Goal: Task Accomplishment & Management: Manage account settings

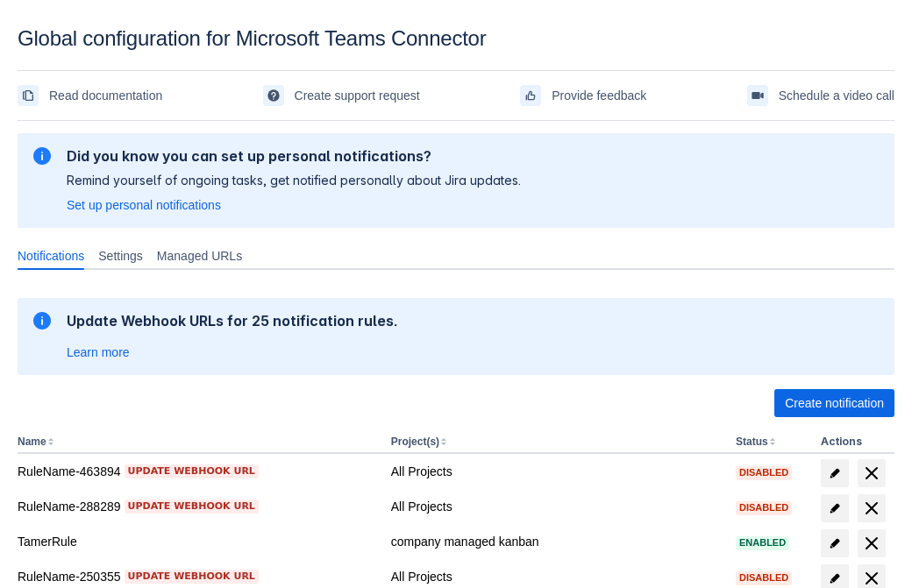
click at [834, 403] on span "Create notification" at bounding box center [834, 403] width 99 height 28
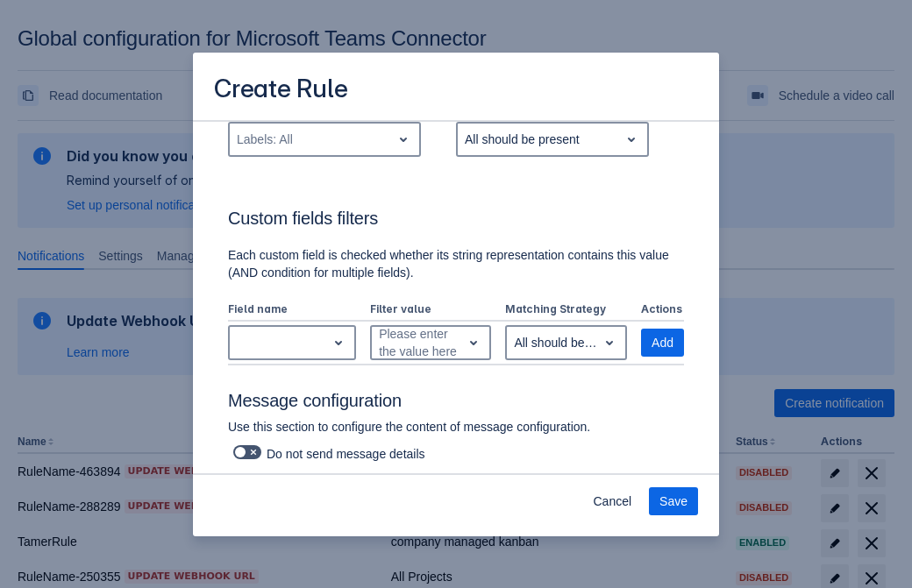
click at [324, 139] on div "Labels: All" at bounding box center [310, 139] width 161 height 28
type input "622943_label"
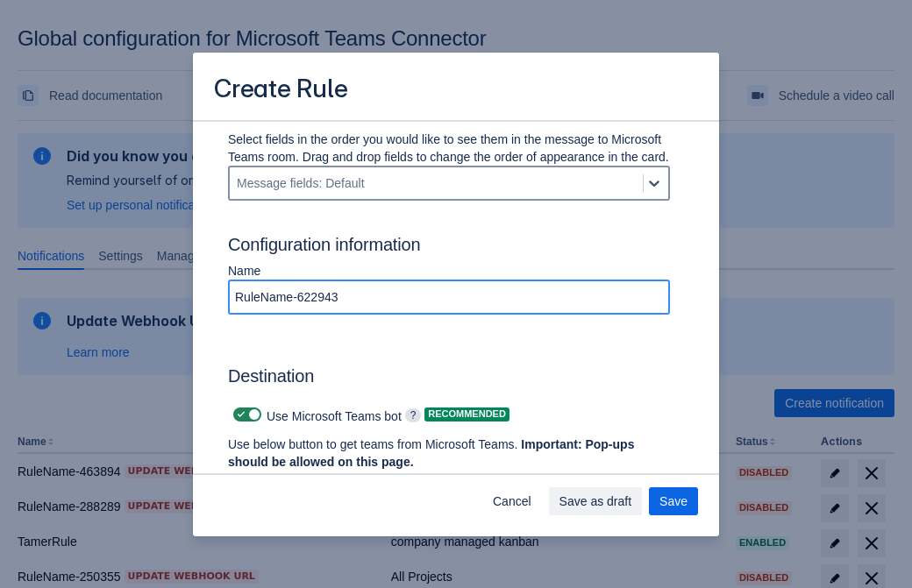
type input "RuleName-622943"
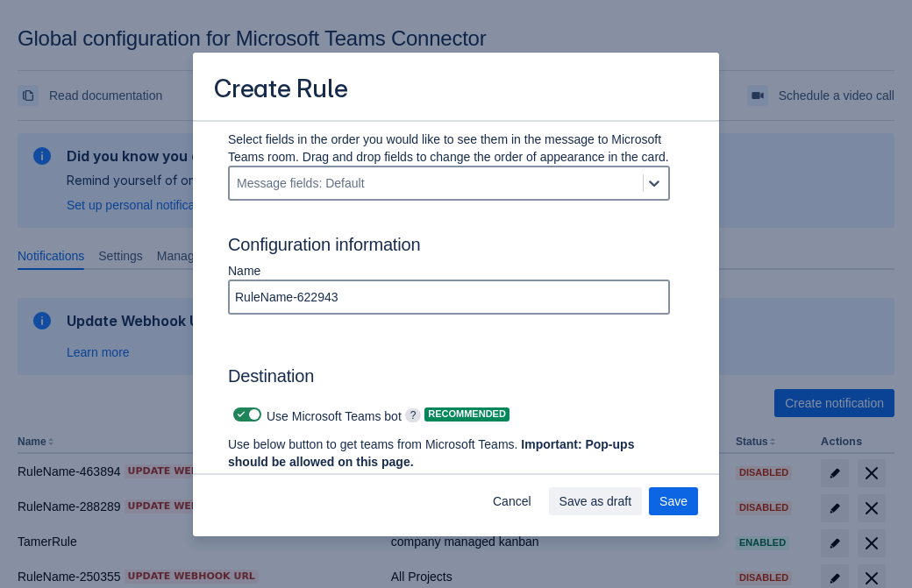
click at [239, 415] on span "Scrollable content" at bounding box center [241, 415] width 14 height 14
click at [239, 415] on input "Scrollable content" at bounding box center [238, 415] width 11 height 11
checkbox input "false"
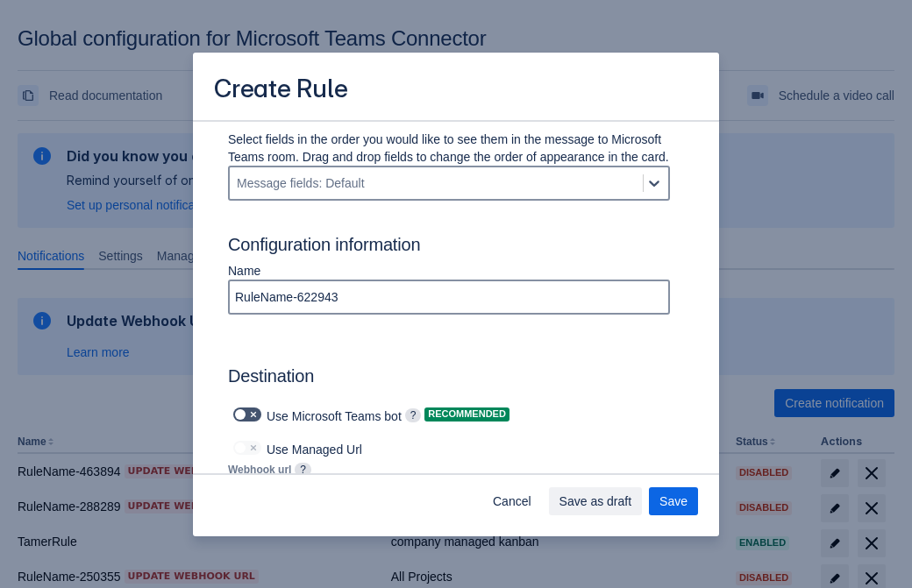
type input "https://prod-172.westeurope.logic.azure.com:443/workflows/ae977bb6ae334c9d95dfe…"
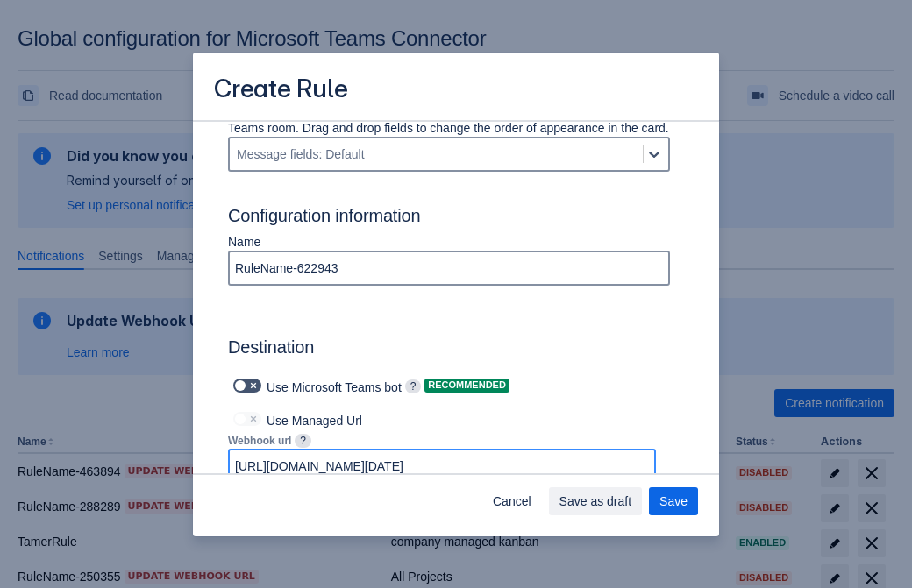
click at [632, 502] on span "Save as draft" at bounding box center [595, 502] width 73 height 28
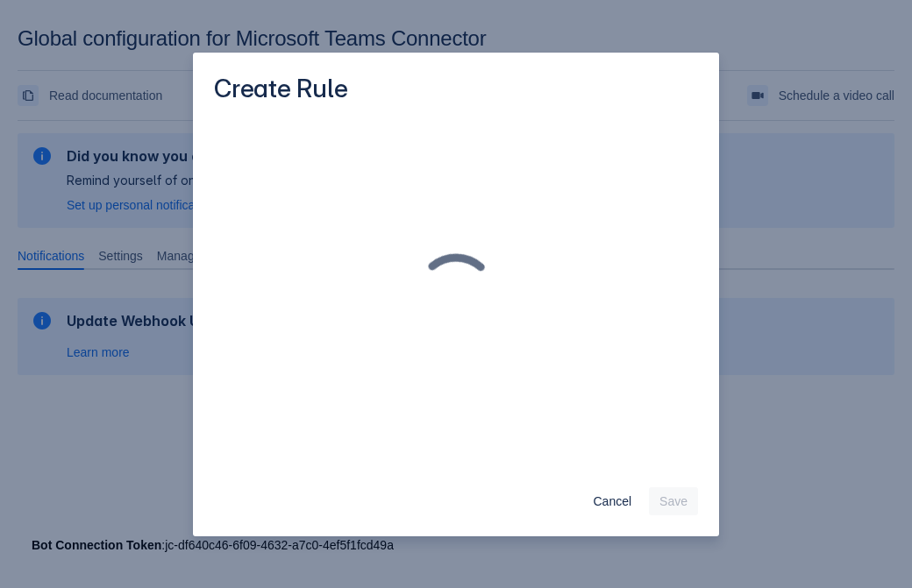
scroll to position [0, 0]
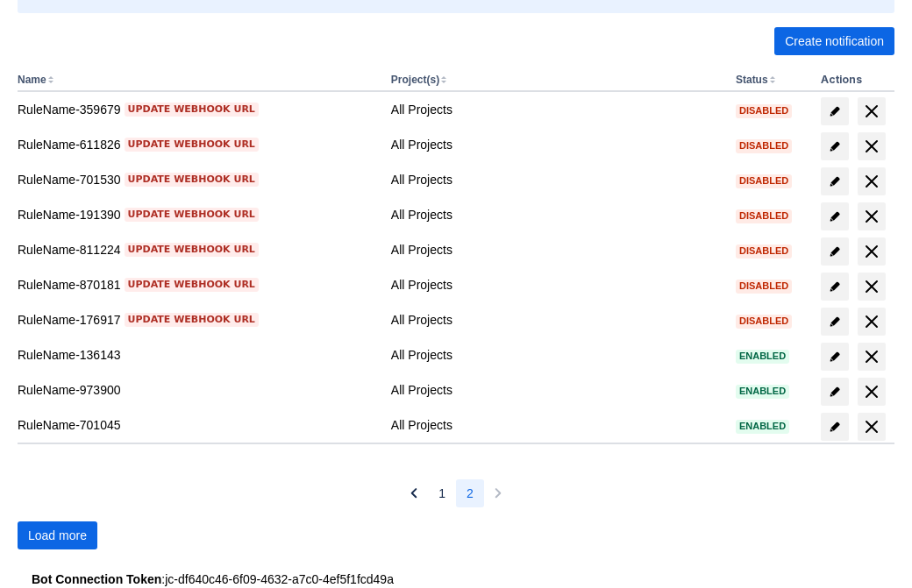
click at [57, 536] on span "Load more" at bounding box center [57, 536] width 59 height 28
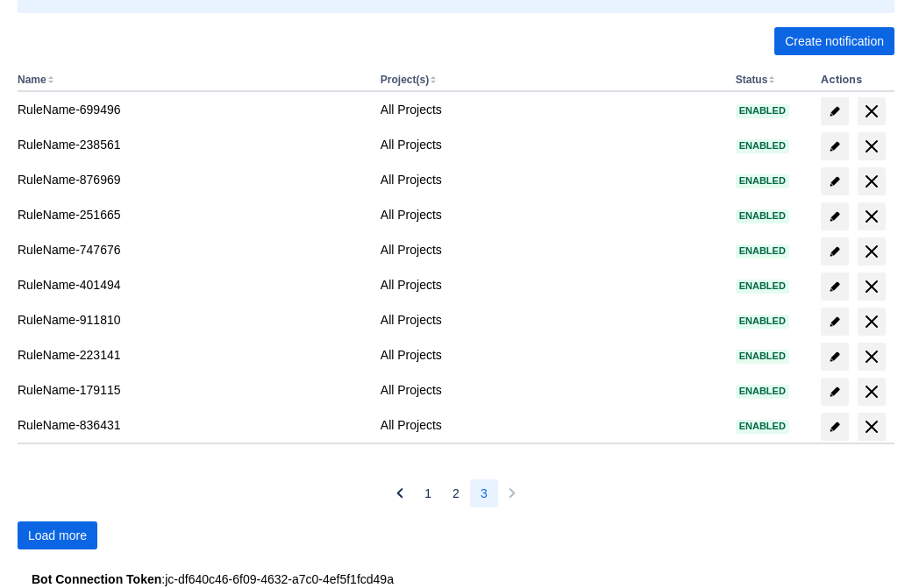
click at [57, 536] on span "Load more" at bounding box center [57, 536] width 59 height 28
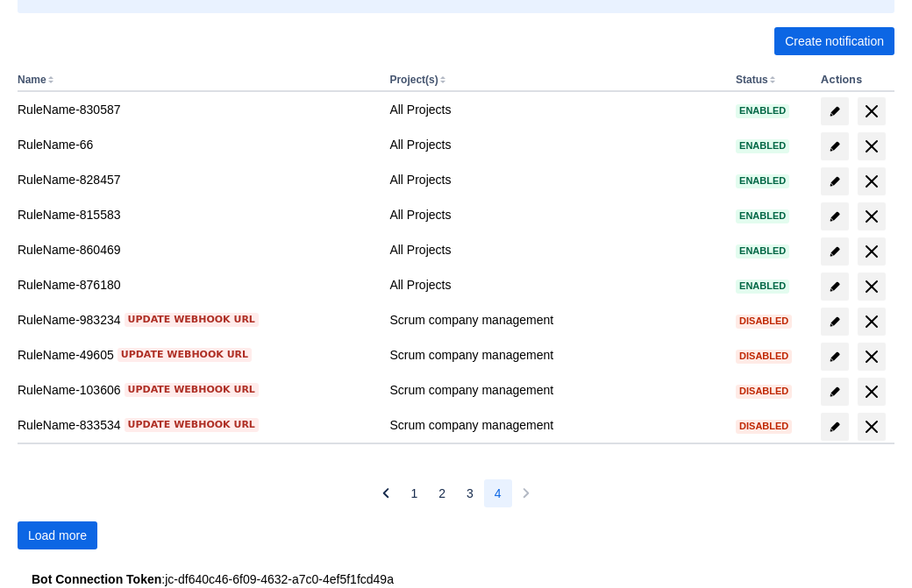
click at [57, 536] on span "Load more" at bounding box center [57, 536] width 59 height 28
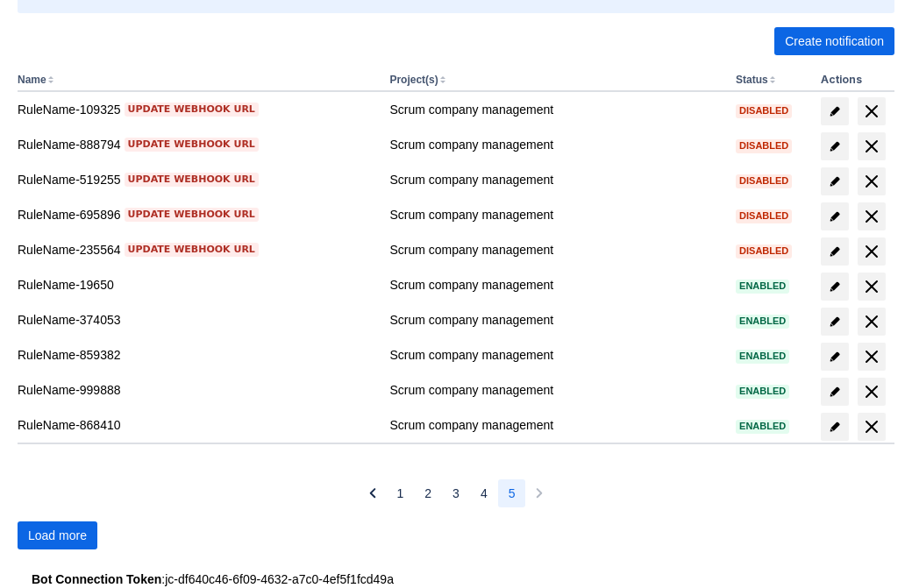
click at [57, 536] on span "Load more" at bounding box center [57, 536] width 59 height 28
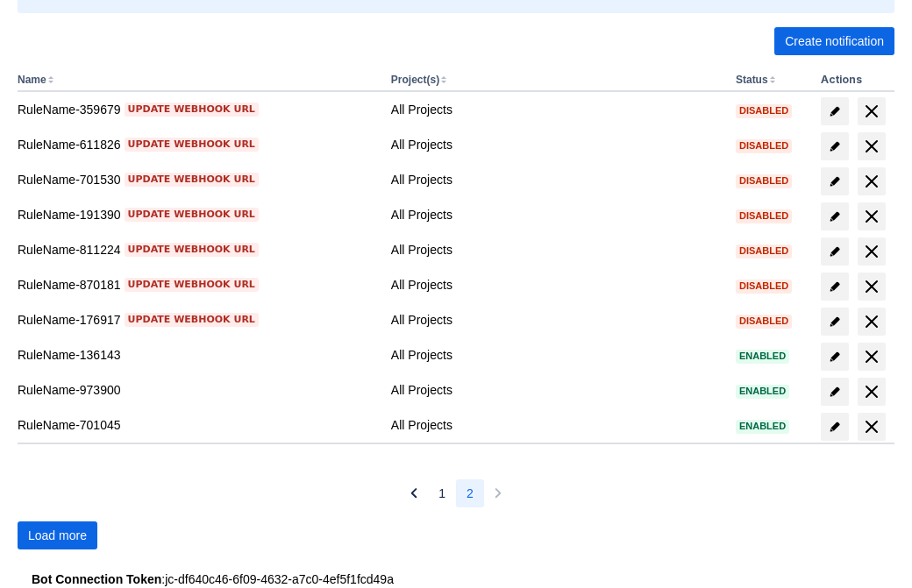
click at [57, 536] on span "Load more" at bounding box center [57, 536] width 59 height 28
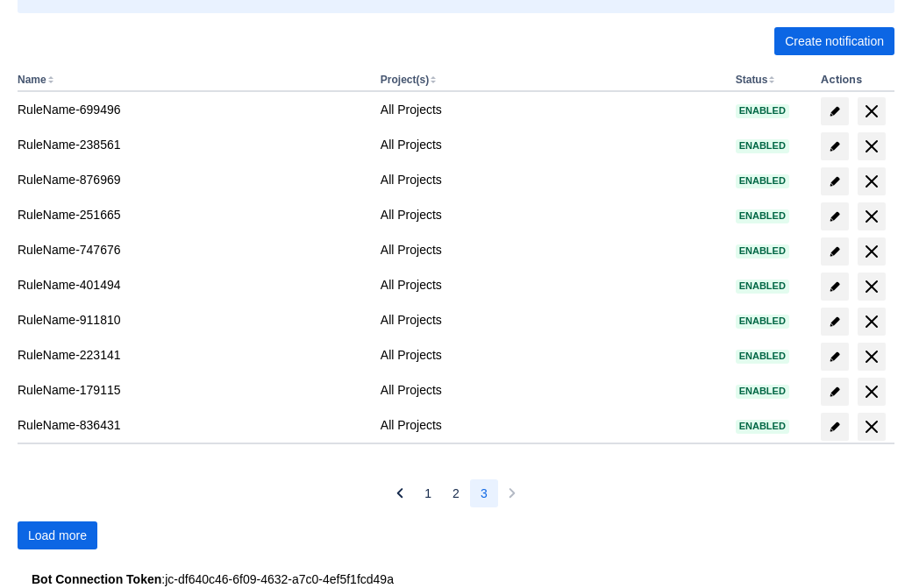
click at [57, 536] on span "Load more" at bounding box center [57, 536] width 59 height 28
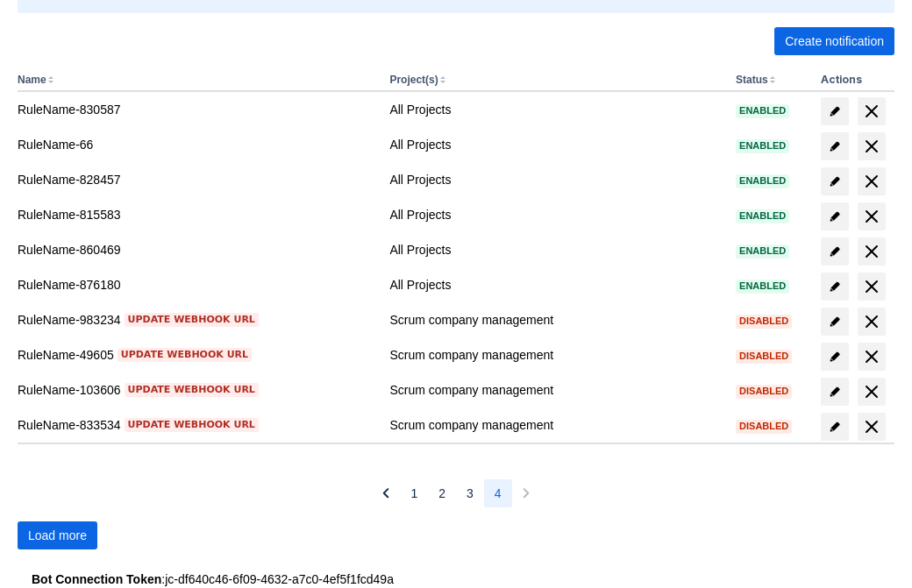
click at [57, 536] on span "Load more" at bounding box center [57, 536] width 59 height 28
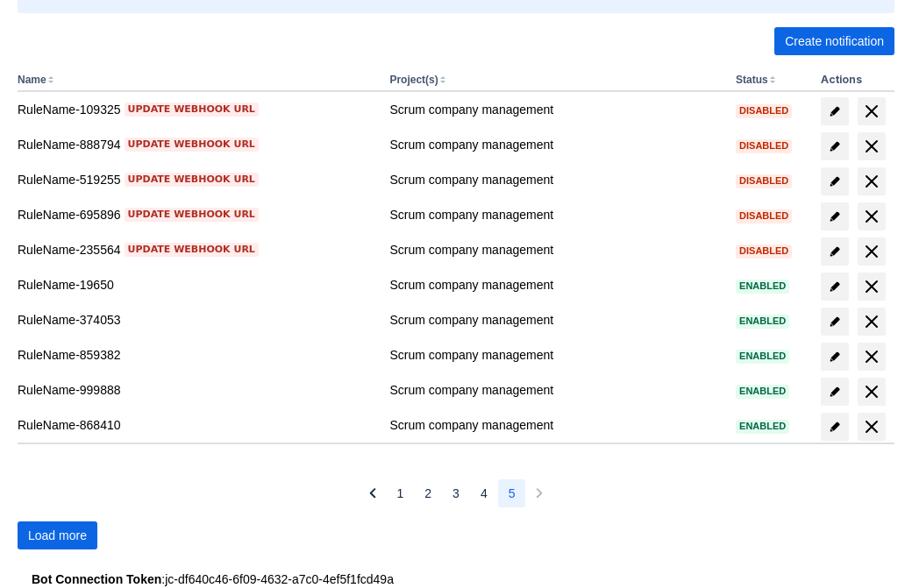
click at [57, 536] on span "Load more" at bounding box center [57, 536] width 59 height 28
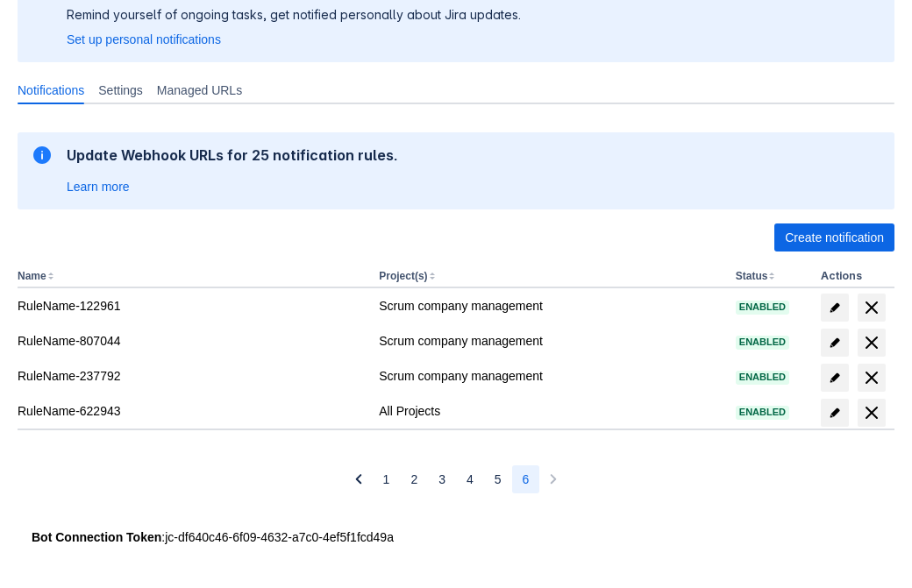
click at [871, 413] on span "delete" at bounding box center [871, 412] width 21 height 21
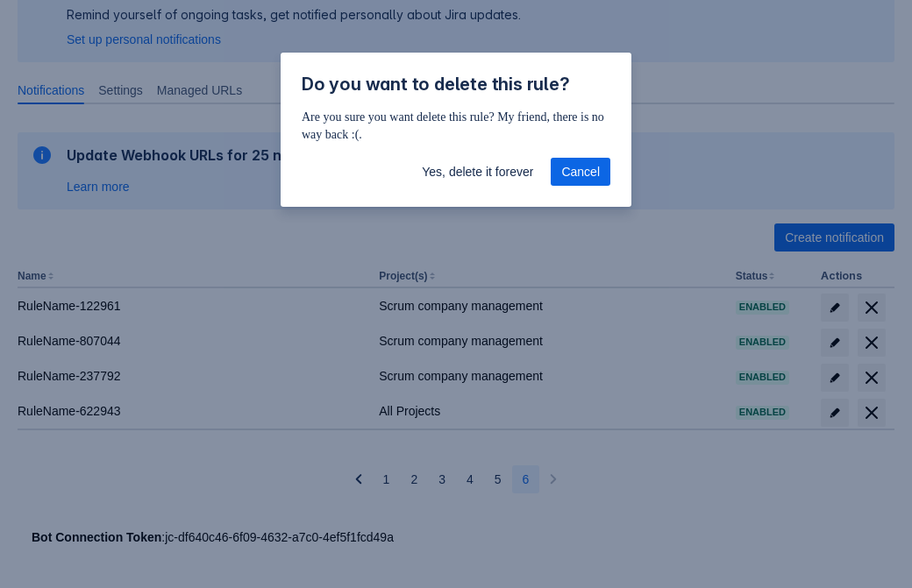
click at [477, 172] on span "Yes, delete it forever" at bounding box center [477, 172] width 111 height 28
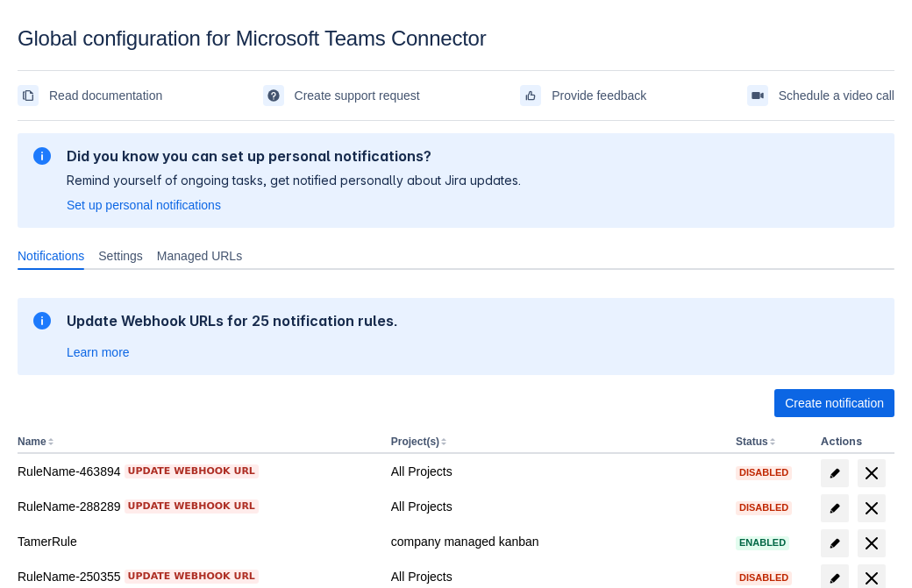
click at [834, 403] on span "Create notification" at bounding box center [834, 403] width 99 height 28
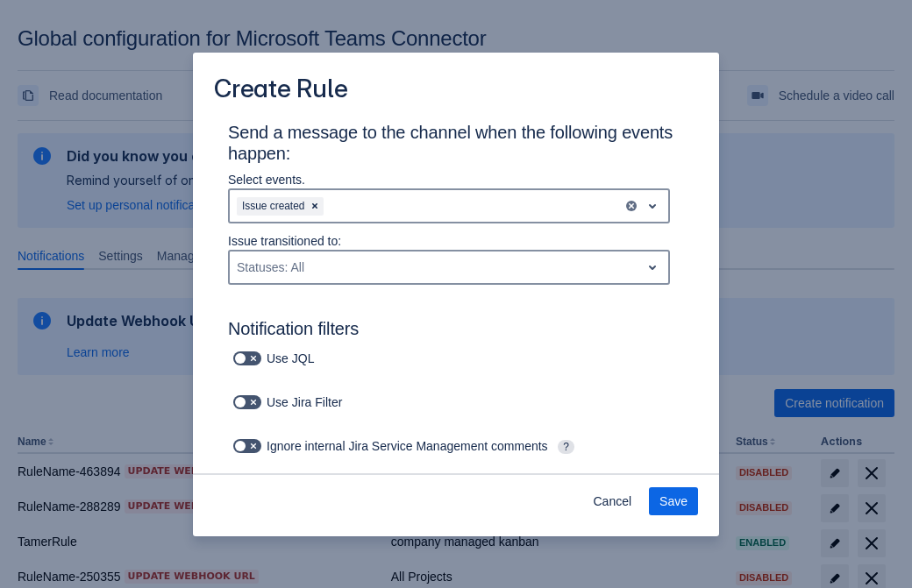
click at [449, 206] on div "Issue created" at bounding box center [426, 206] width 393 height 28
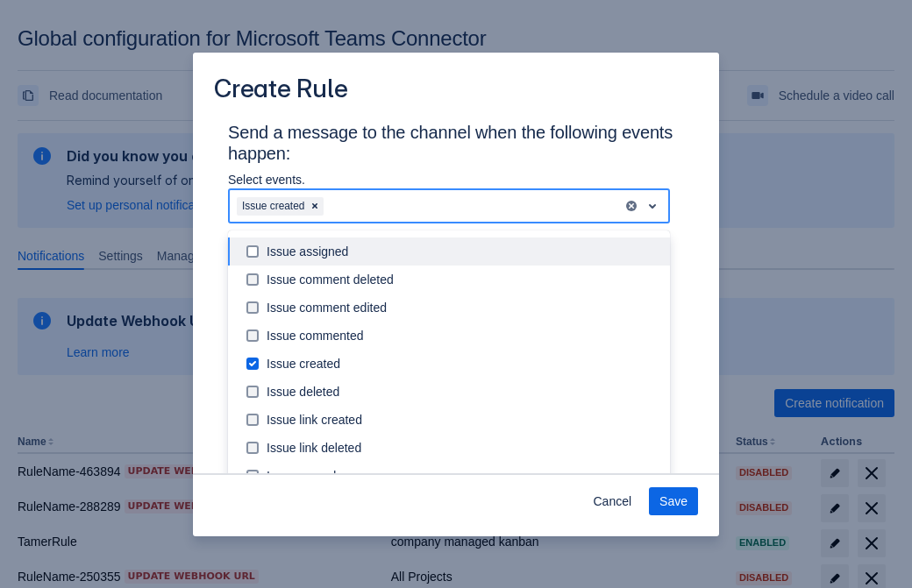
click at [463, 364] on div "Issue created" at bounding box center [463, 364] width 393 height 18
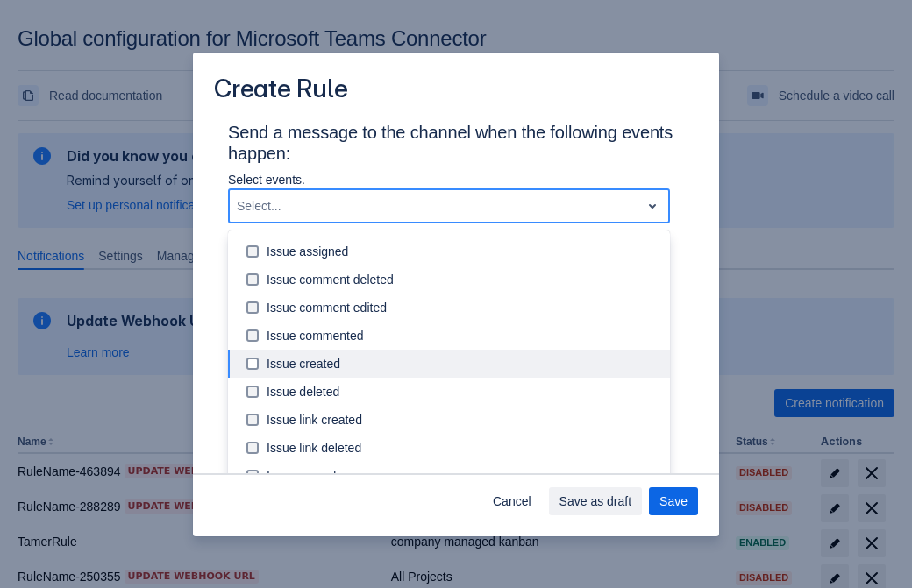
click at [463, 524] on div "Issue updated" at bounding box center [463, 533] width 393 height 18
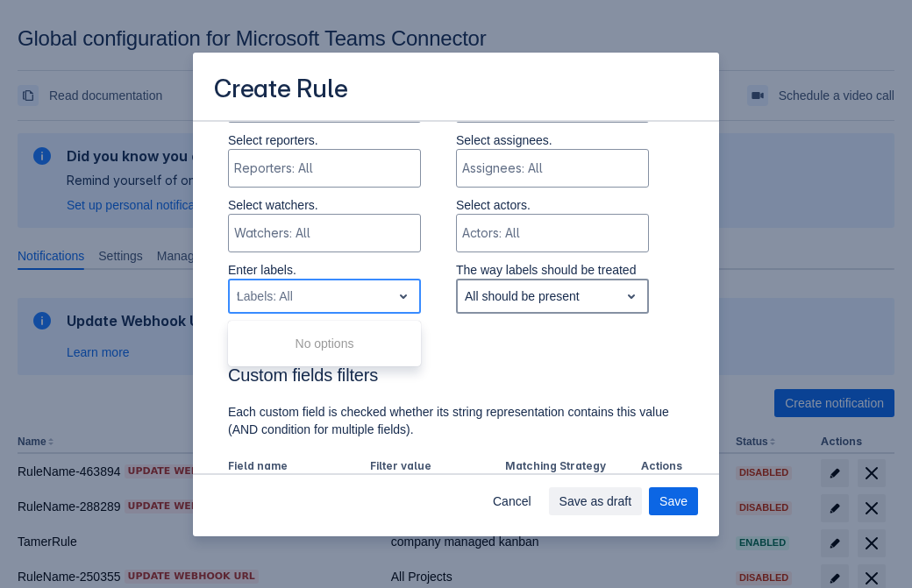
type input "983504_label"
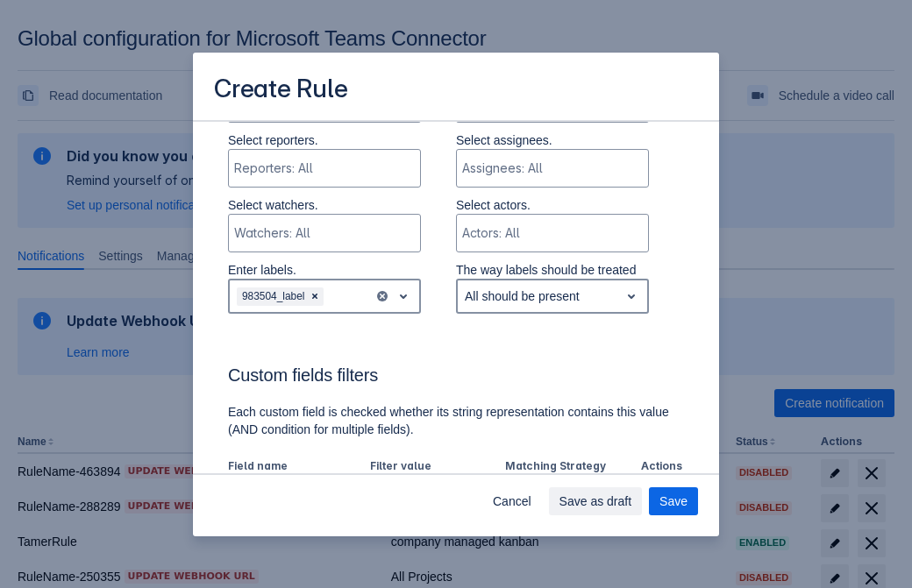
scroll to position [1008, 0]
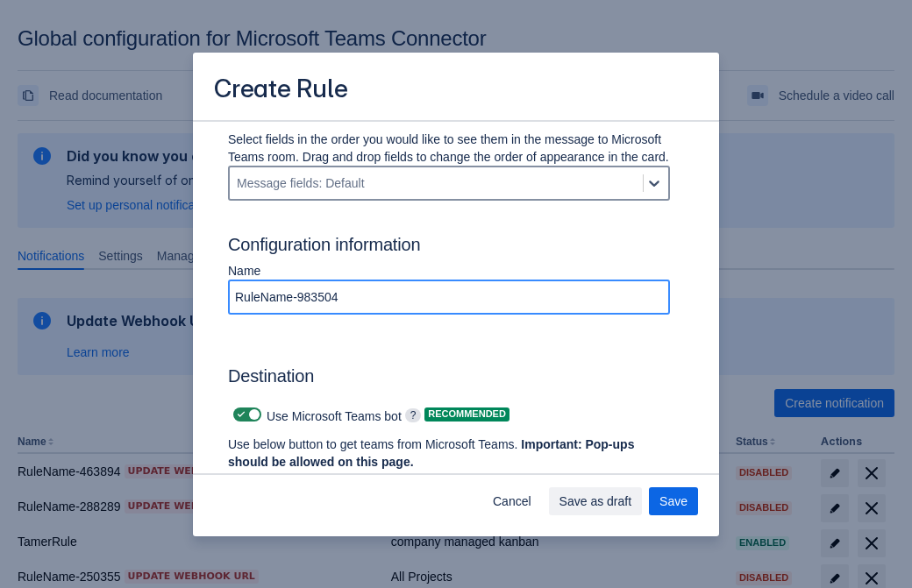
type input "RuleName-983504"
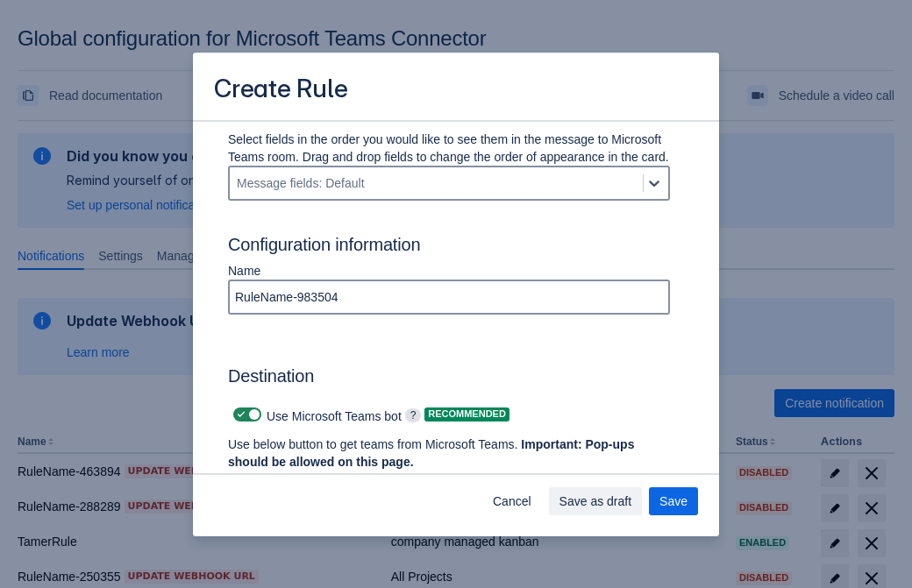
click at [239, 415] on span "Scrollable content" at bounding box center [241, 415] width 14 height 14
click at [239, 415] on input "Scrollable content" at bounding box center [238, 415] width 11 height 11
checkbox input "false"
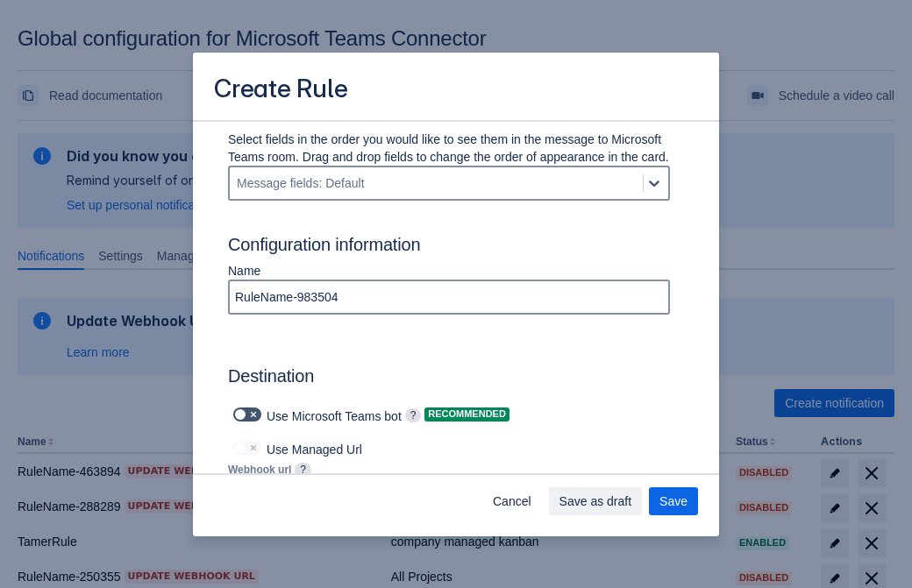
type input "https://prod-112.westeurope.logic.azure.com:443/workflows/bae959254738451b85002…"
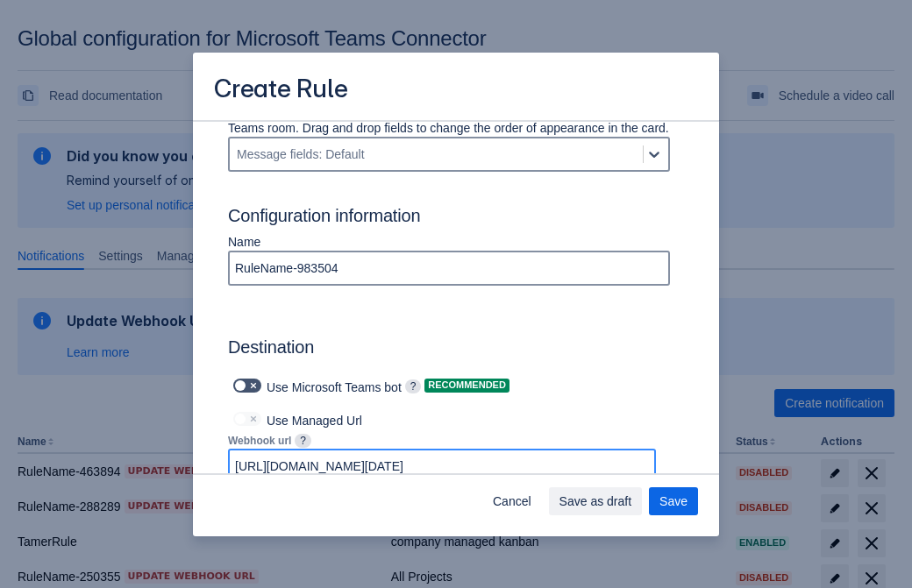
click at [632, 502] on span "Save as draft" at bounding box center [595, 502] width 73 height 28
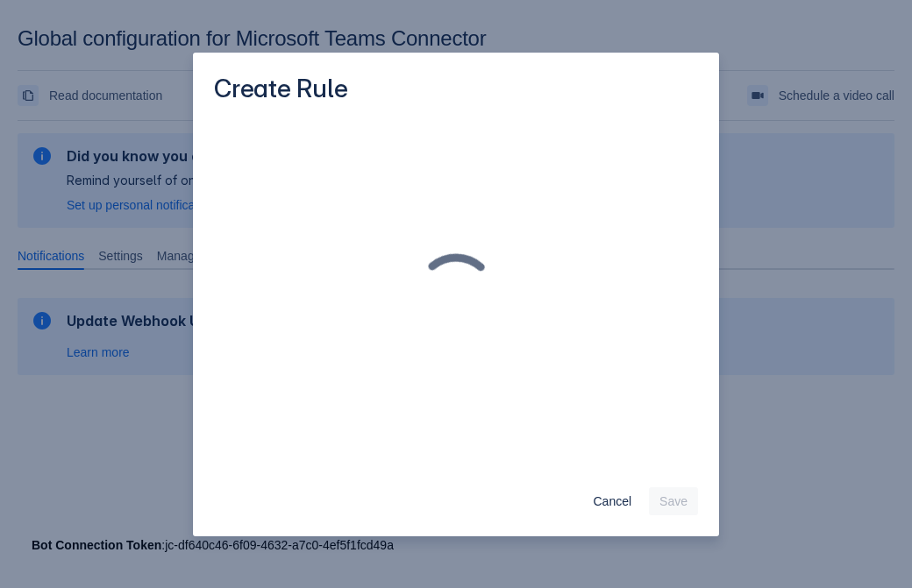
scroll to position [0, 0]
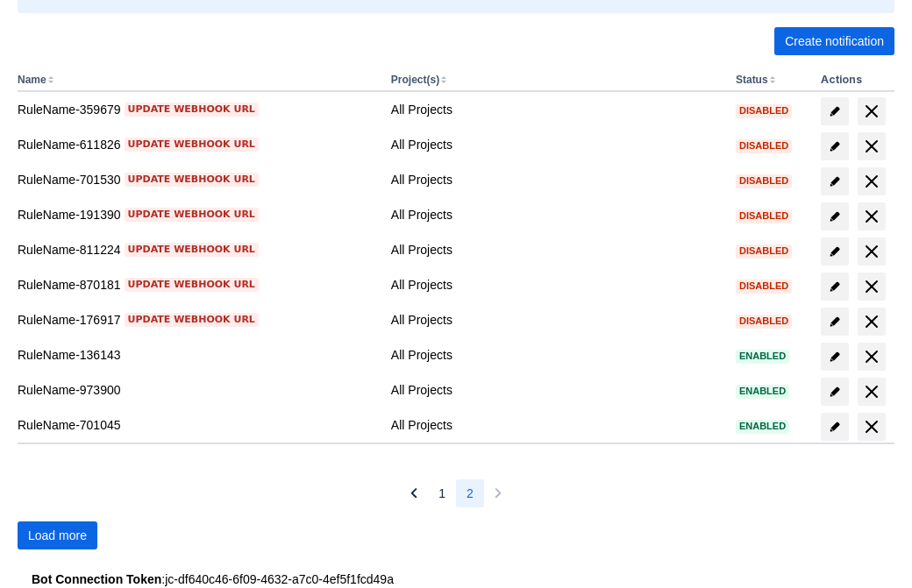
click at [57, 536] on span "Load more" at bounding box center [57, 536] width 59 height 28
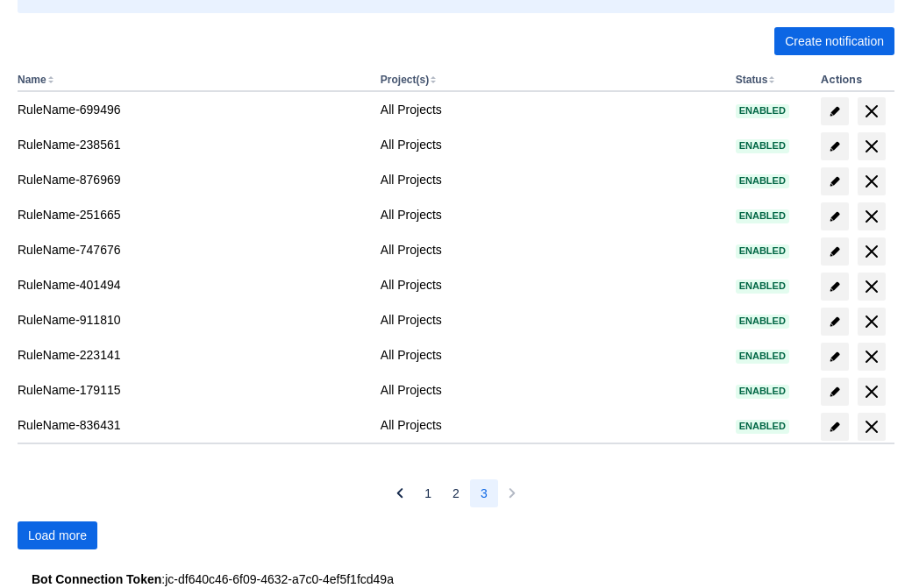
click at [57, 536] on span "Load more" at bounding box center [57, 536] width 59 height 28
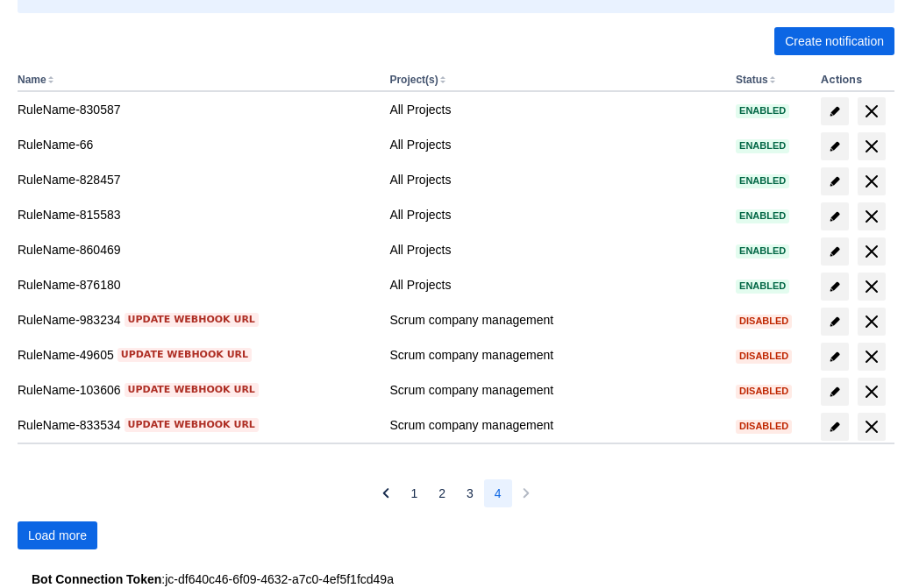
click at [57, 536] on span "Load more" at bounding box center [57, 536] width 59 height 28
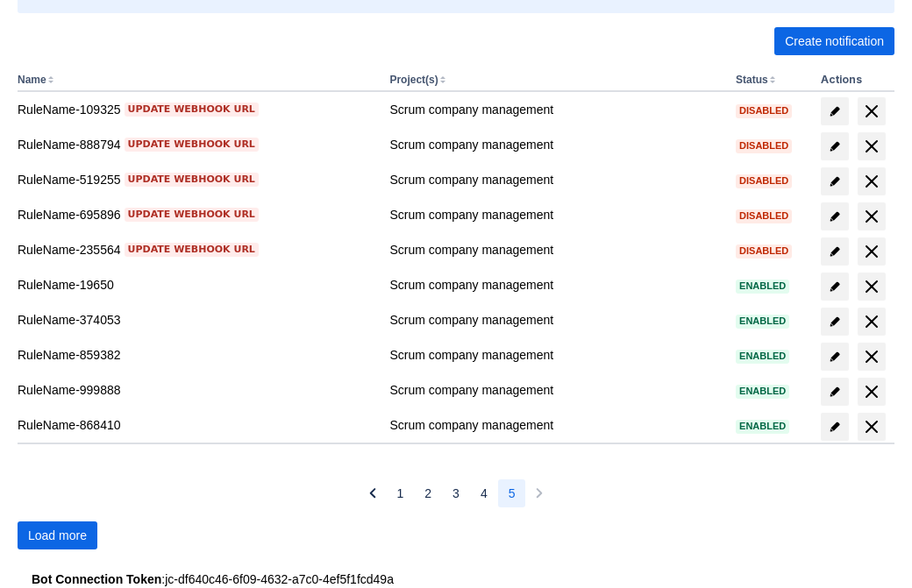
click at [57, 536] on span "Load more" at bounding box center [57, 536] width 59 height 28
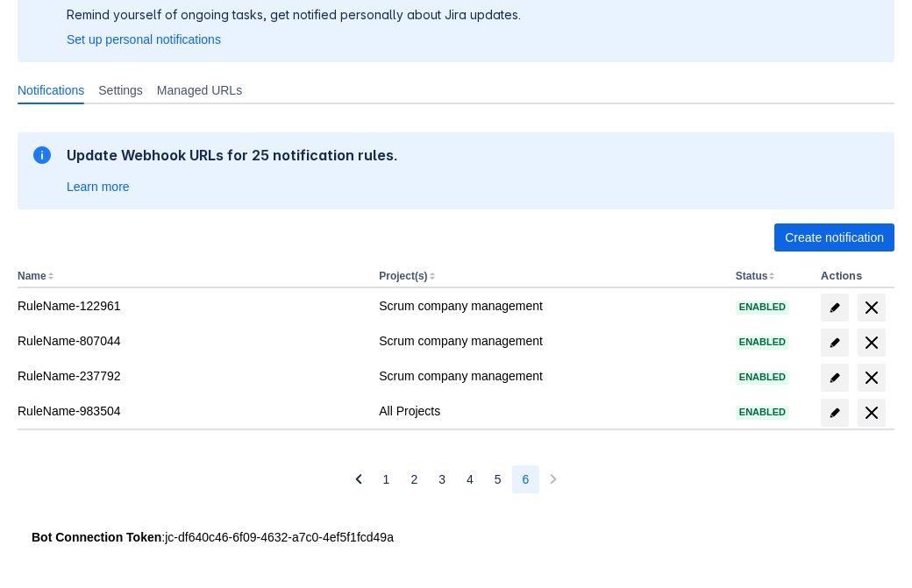
scroll to position [166, 0]
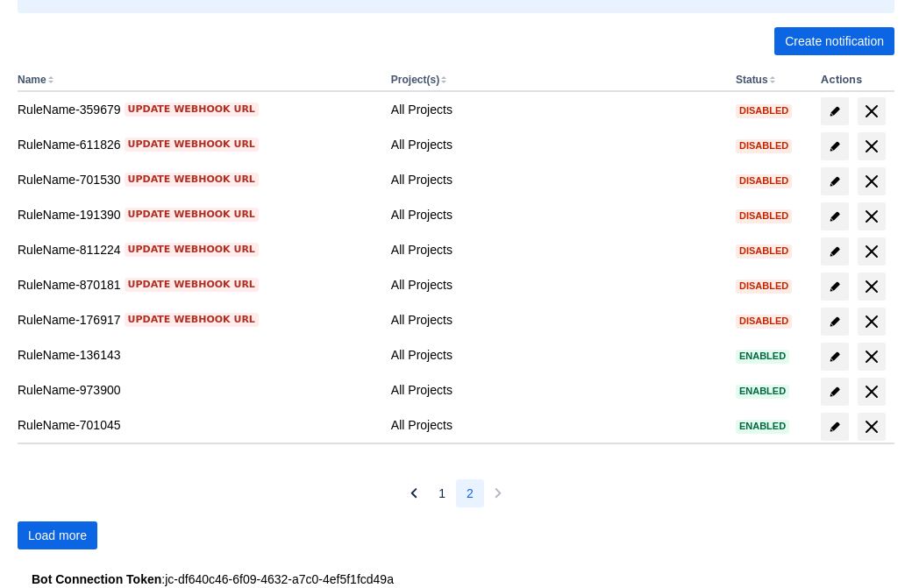
click at [57, 536] on span "Load more" at bounding box center [57, 536] width 59 height 28
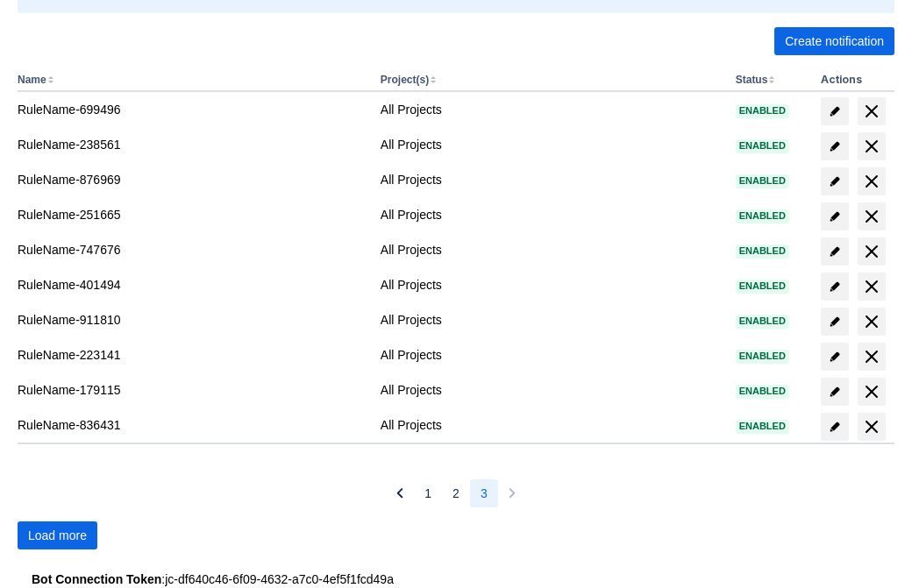
click at [57, 536] on span "Load more" at bounding box center [57, 536] width 59 height 28
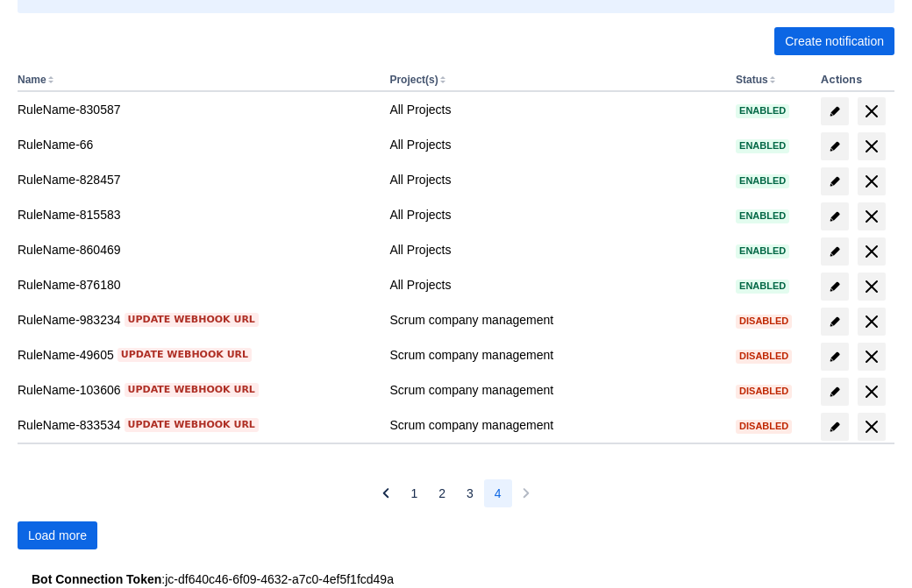
click at [57, 536] on span "Load more" at bounding box center [57, 536] width 59 height 28
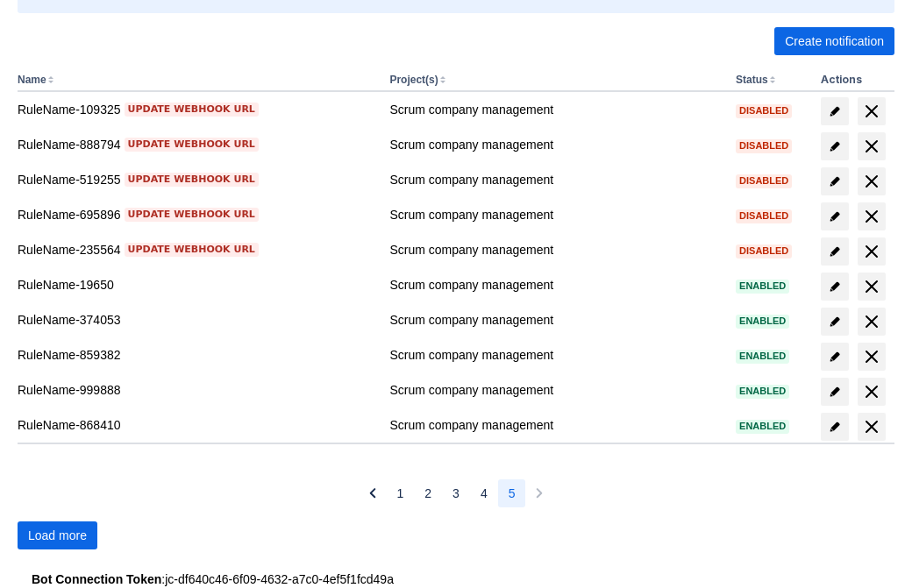
click at [57, 536] on span "Load more" at bounding box center [57, 536] width 59 height 28
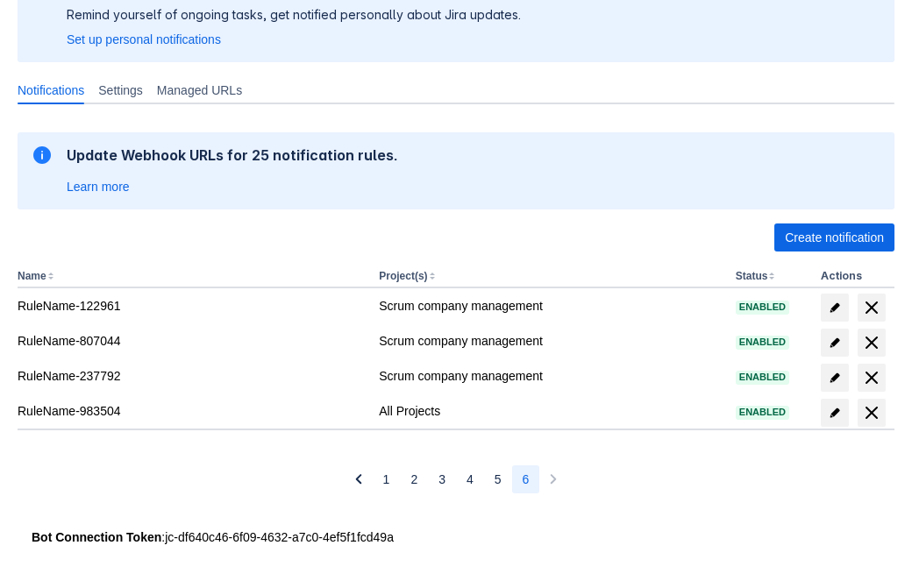
click at [871, 413] on span "delete" at bounding box center [871, 412] width 21 height 21
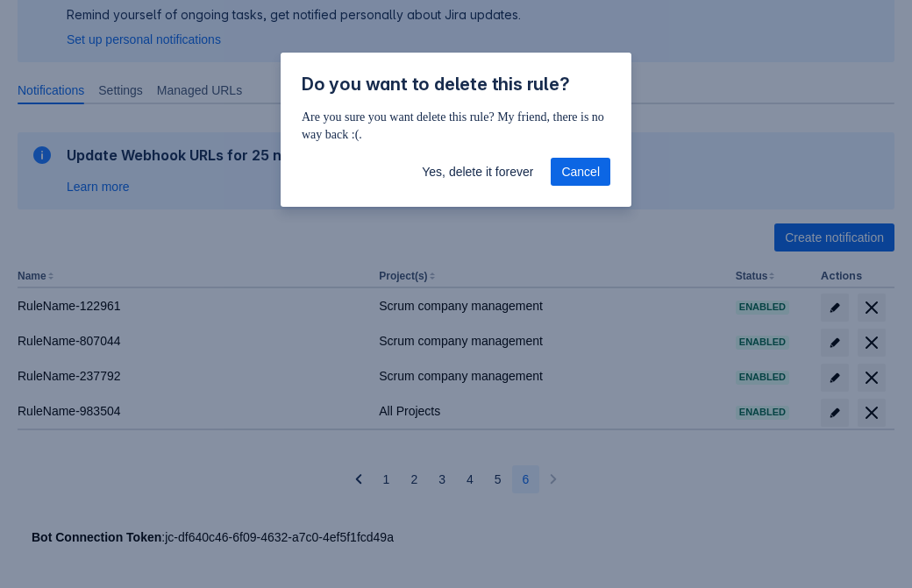
click at [477, 172] on span "Yes, delete it forever" at bounding box center [477, 172] width 111 height 28
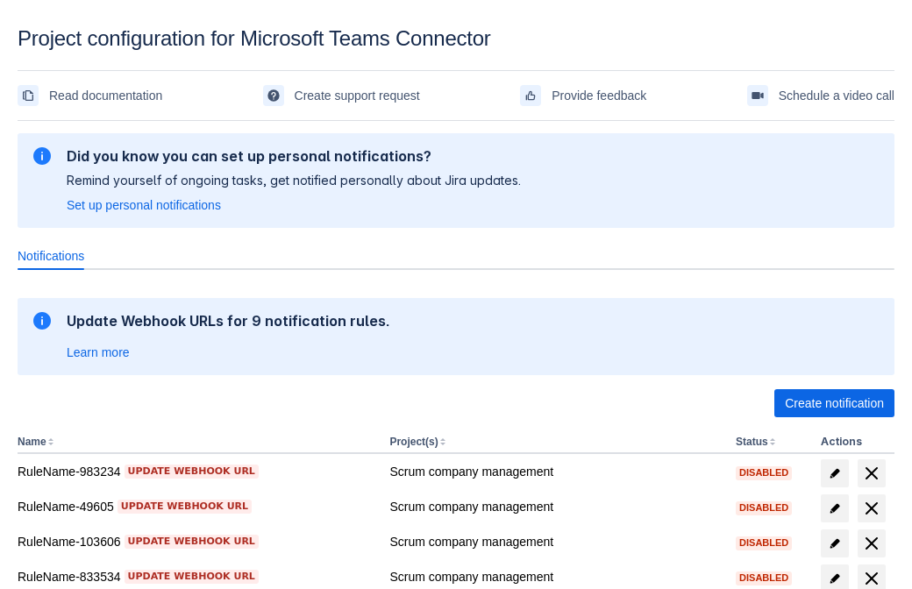
click at [834, 403] on span "Create notification" at bounding box center [834, 403] width 99 height 28
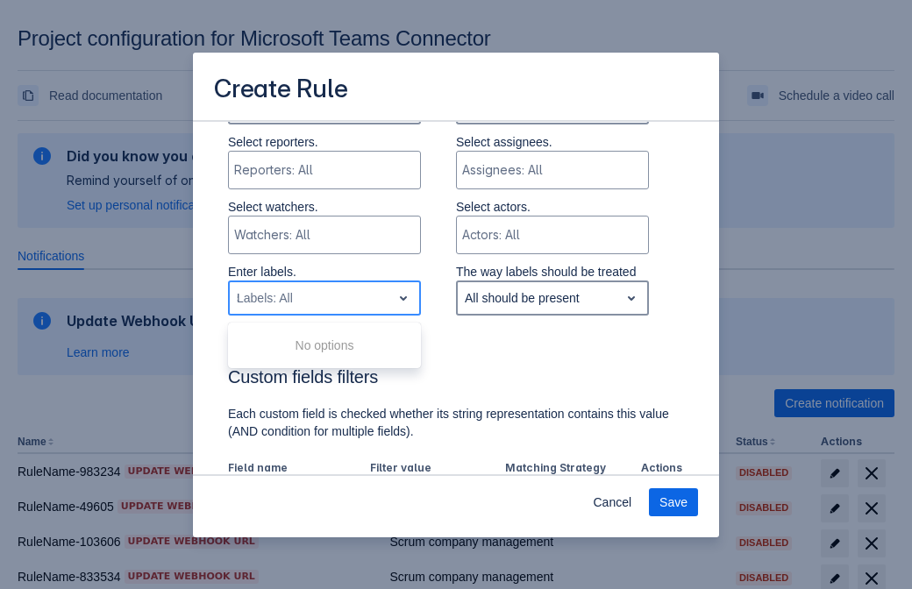
type input "507126_label"
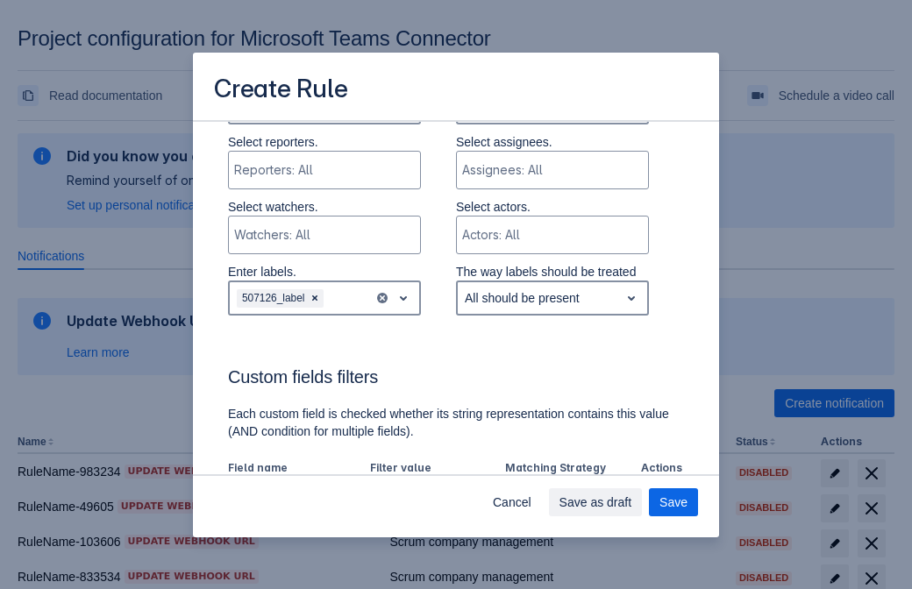
scroll to position [946, 0]
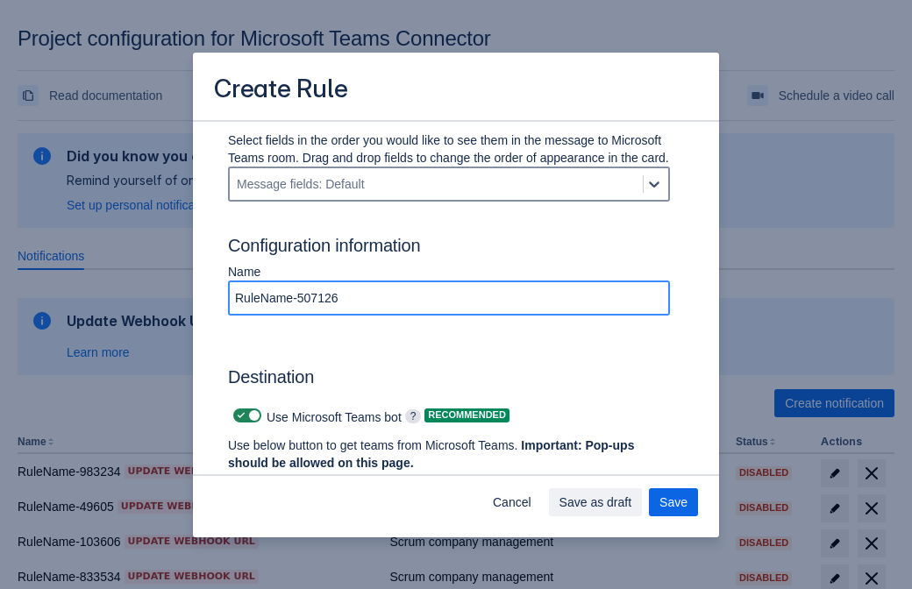
type input "RuleName-507126"
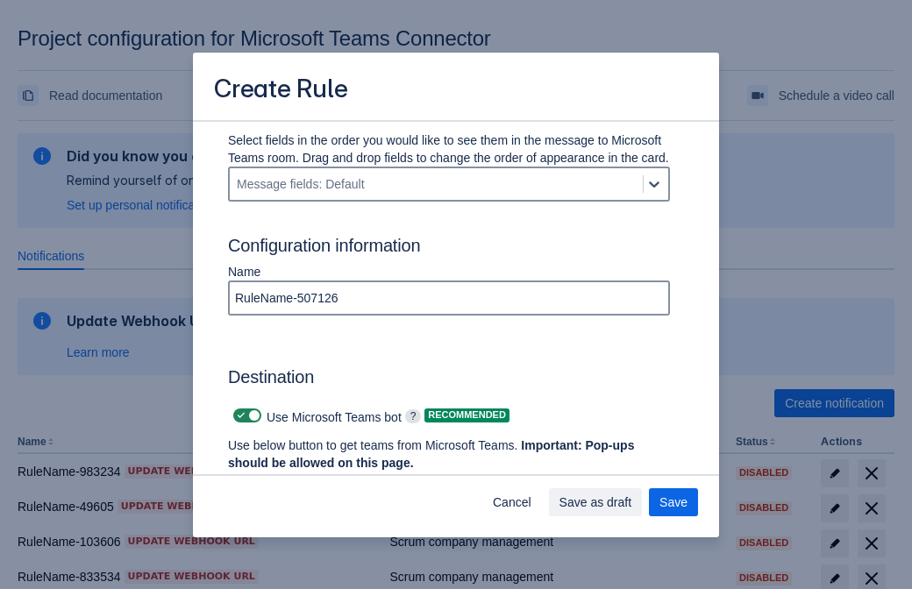
click at [239, 416] on span at bounding box center [241, 416] width 14 height 14
click at [239, 416] on input "checkbox" at bounding box center [238, 415] width 11 height 11
checkbox input "false"
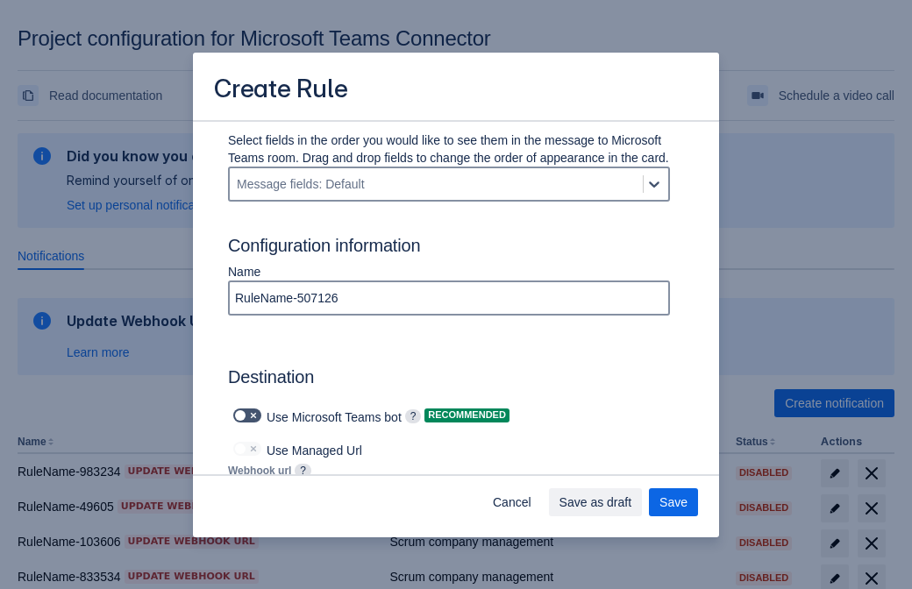
type input "[URL][DOMAIN_NAME][DATE]"
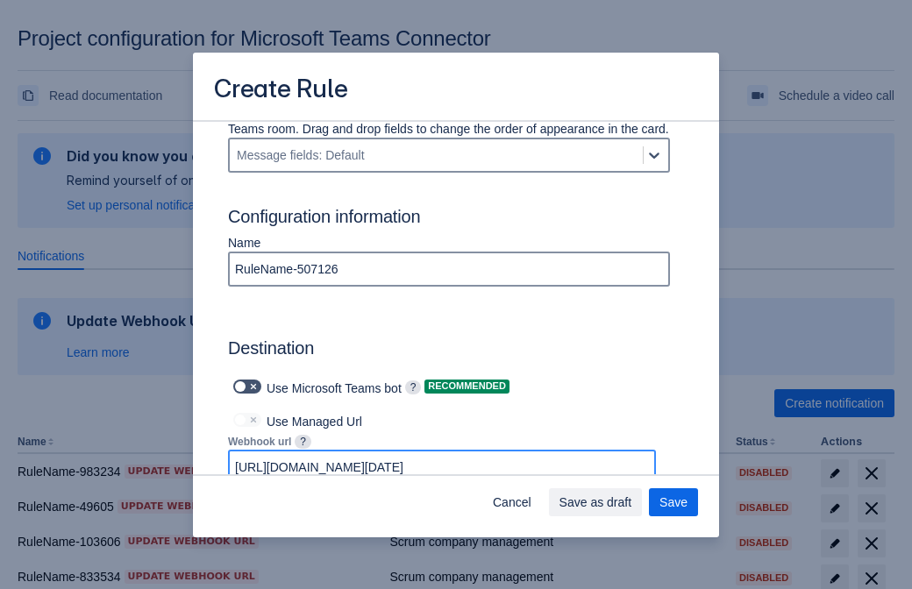
click at [632, 502] on span "Save as draft" at bounding box center [595, 502] width 73 height 28
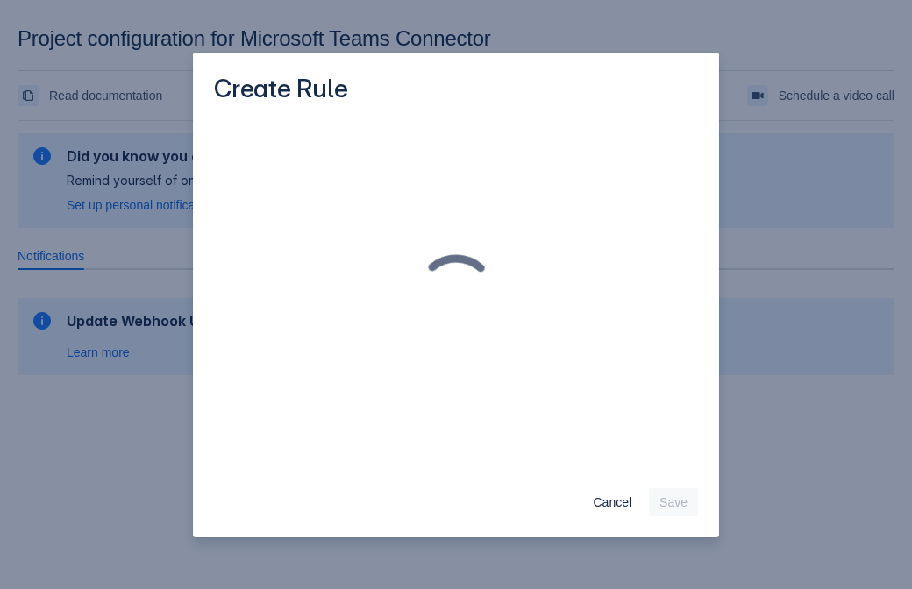
scroll to position [0, 0]
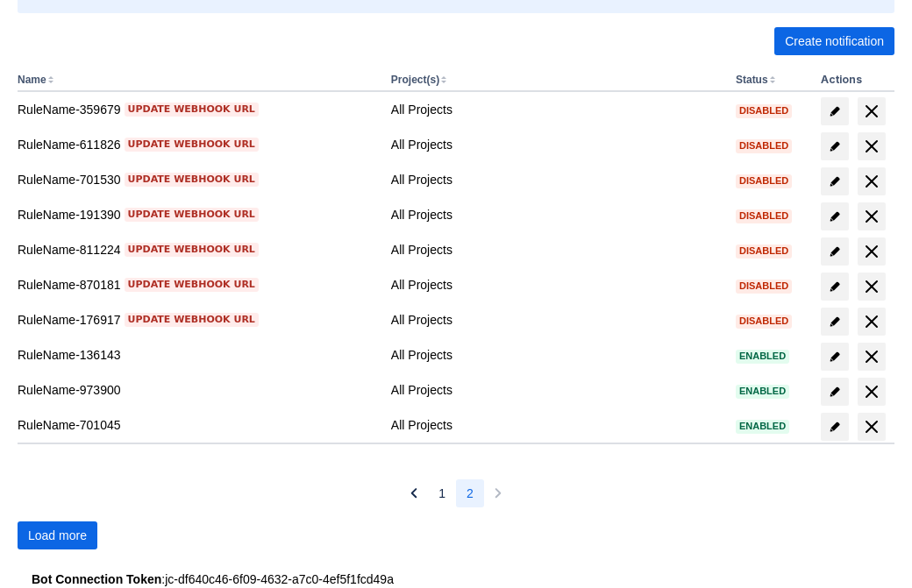
click at [57, 536] on span "Load more" at bounding box center [57, 536] width 59 height 28
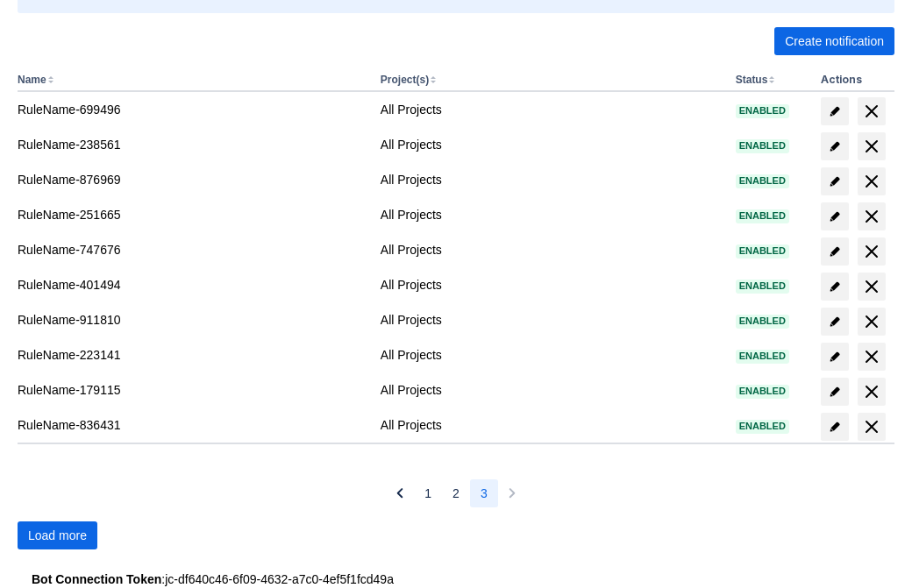
click at [57, 536] on span "Load more" at bounding box center [57, 536] width 59 height 28
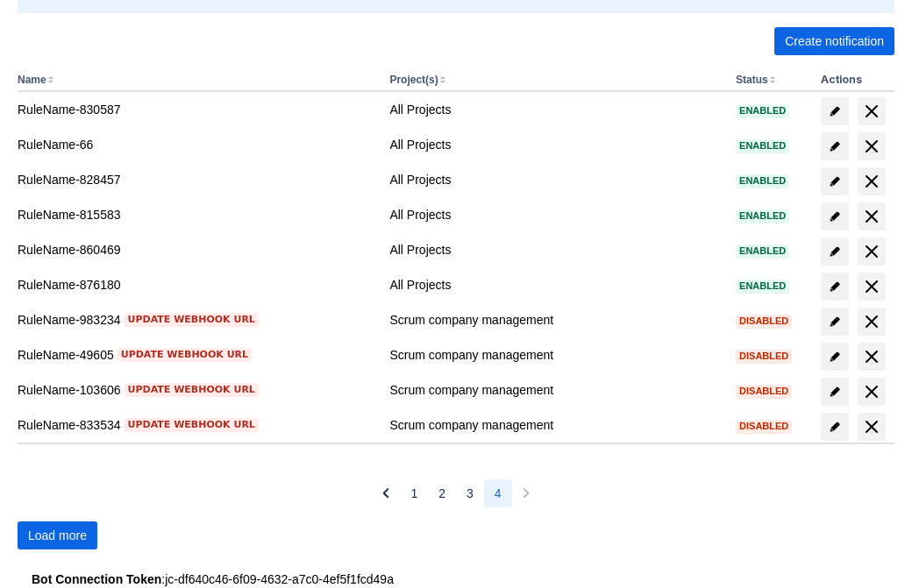
click at [57, 536] on span "Load more" at bounding box center [57, 536] width 59 height 28
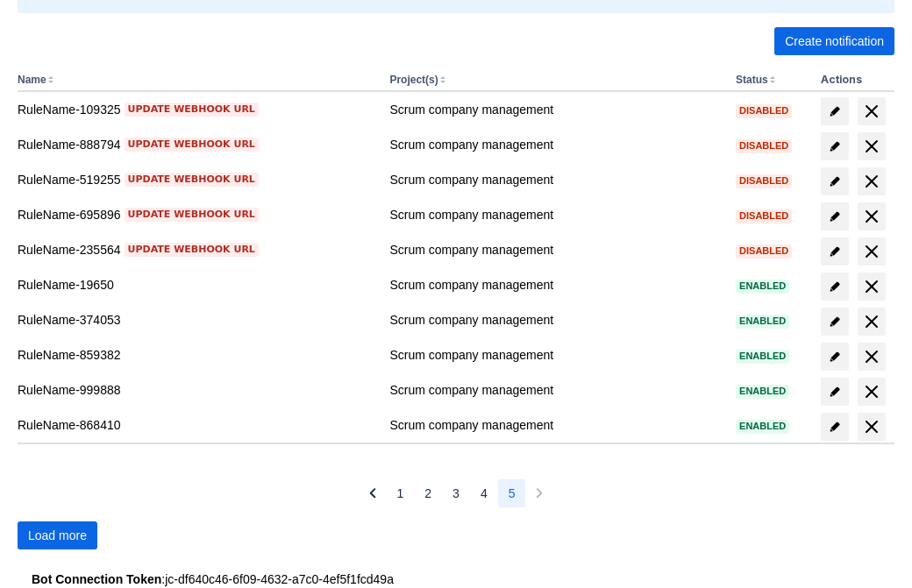
click at [57, 536] on span "Load more" at bounding box center [57, 536] width 59 height 28
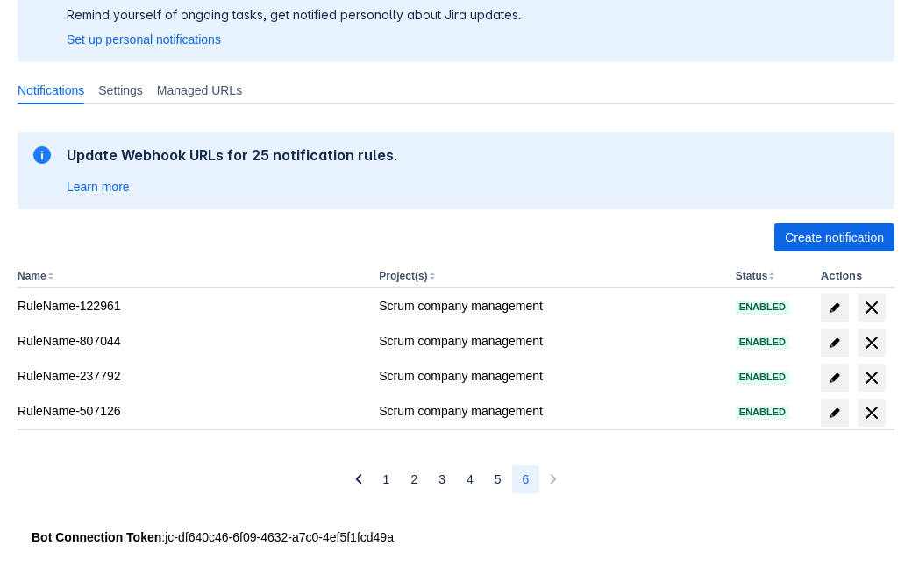
scroll to position [166, 0]
click at [871, 413] on span "delete" at bounding box center [871, 412] width 21 height 21
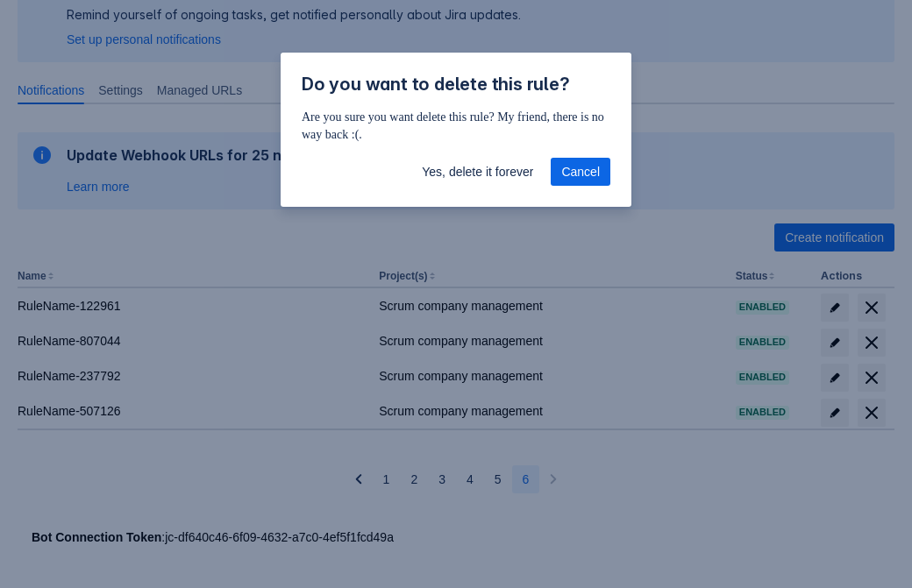
click at [477, 172] on span "Yes, delete it forever" at bounding box center [477, 172] width 111 height 28
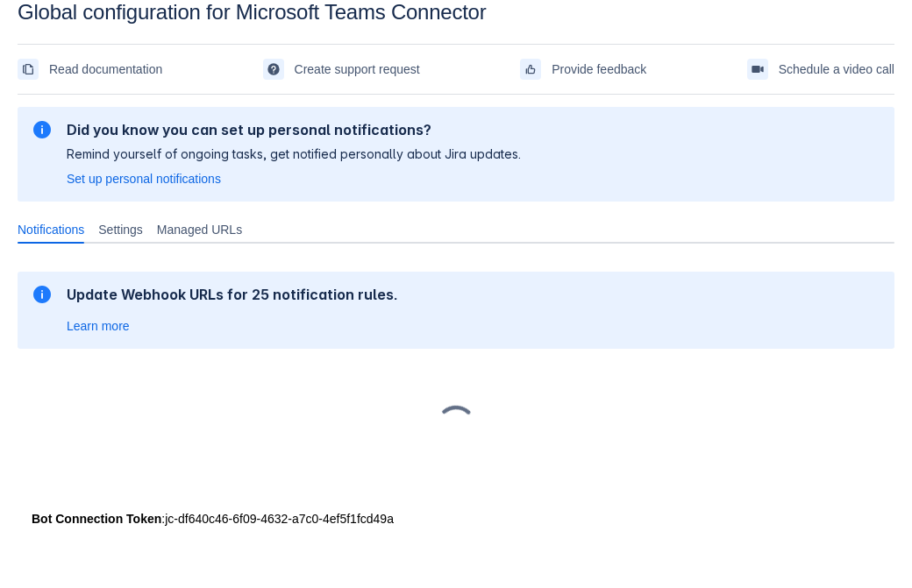
scroll to position [26, 0]
